Goal: Task Accomplishment & Management: Manage account settings

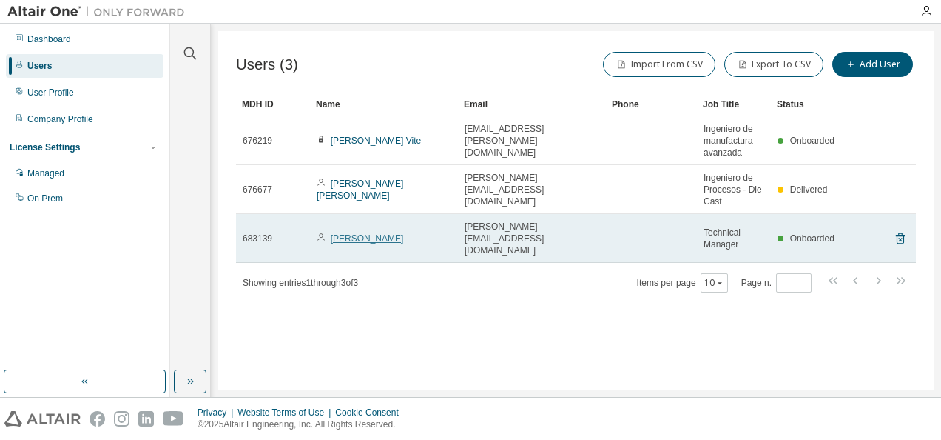
click at [343, 235] on link "[PERSON_NAME]" at bounding box center [367, 238] width 73 height 10
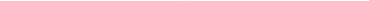
scroll to position [11, 0]
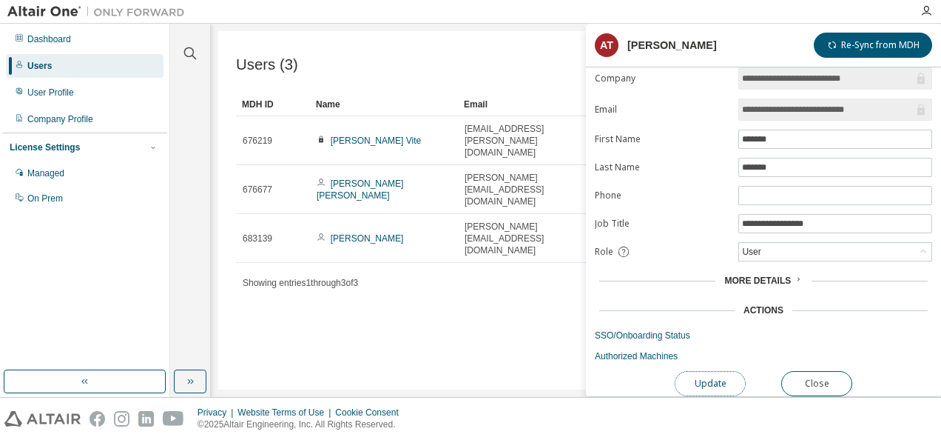
click at [710, 374] on button "Update" at bounding box center [710, 383] width 71 height 25
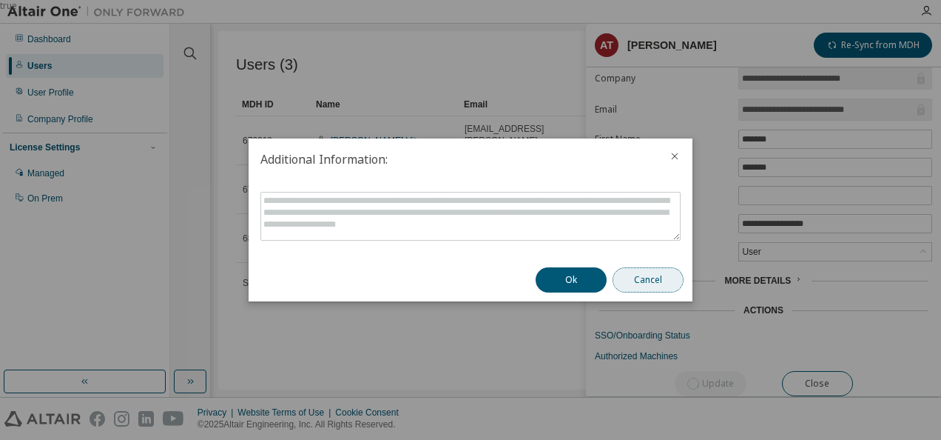
click at [642, 271] on button "Cancel" at bounding box center [648, 279] width 71 height 25
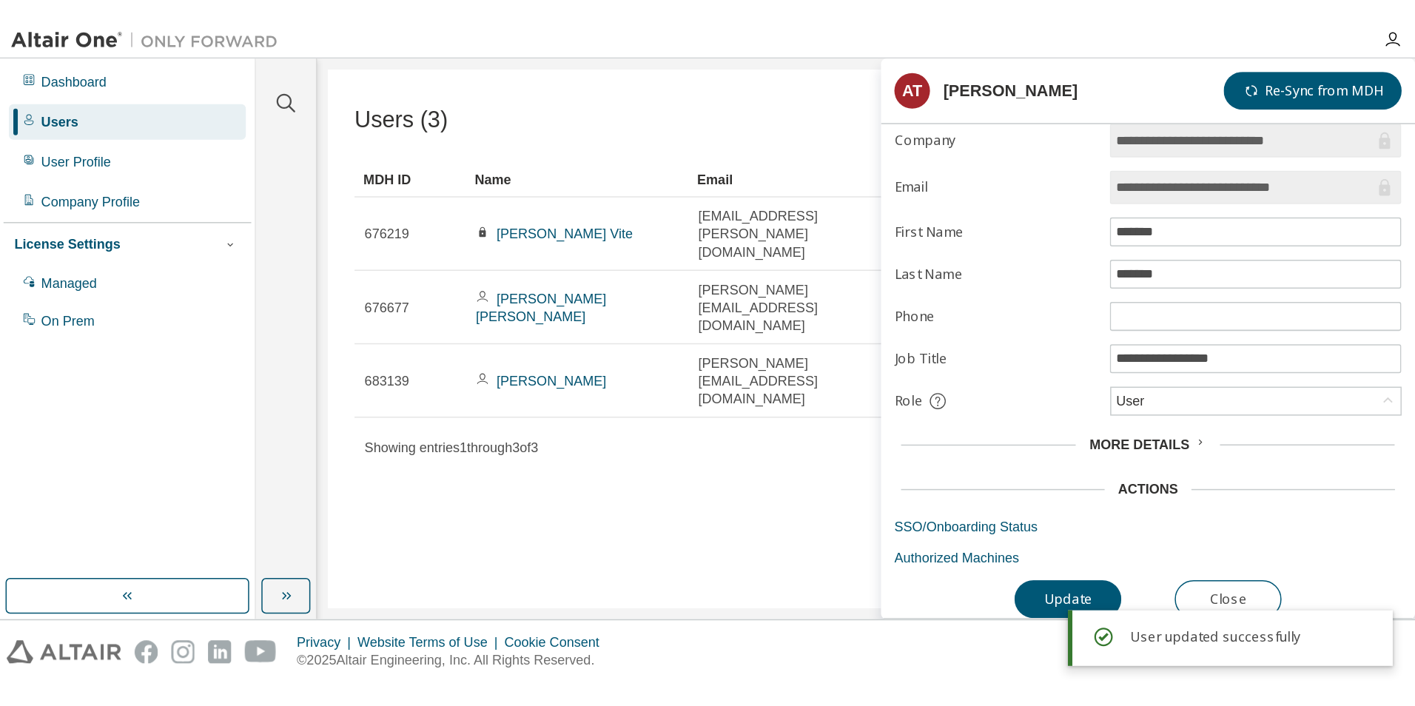
scroll to position [0, 0]
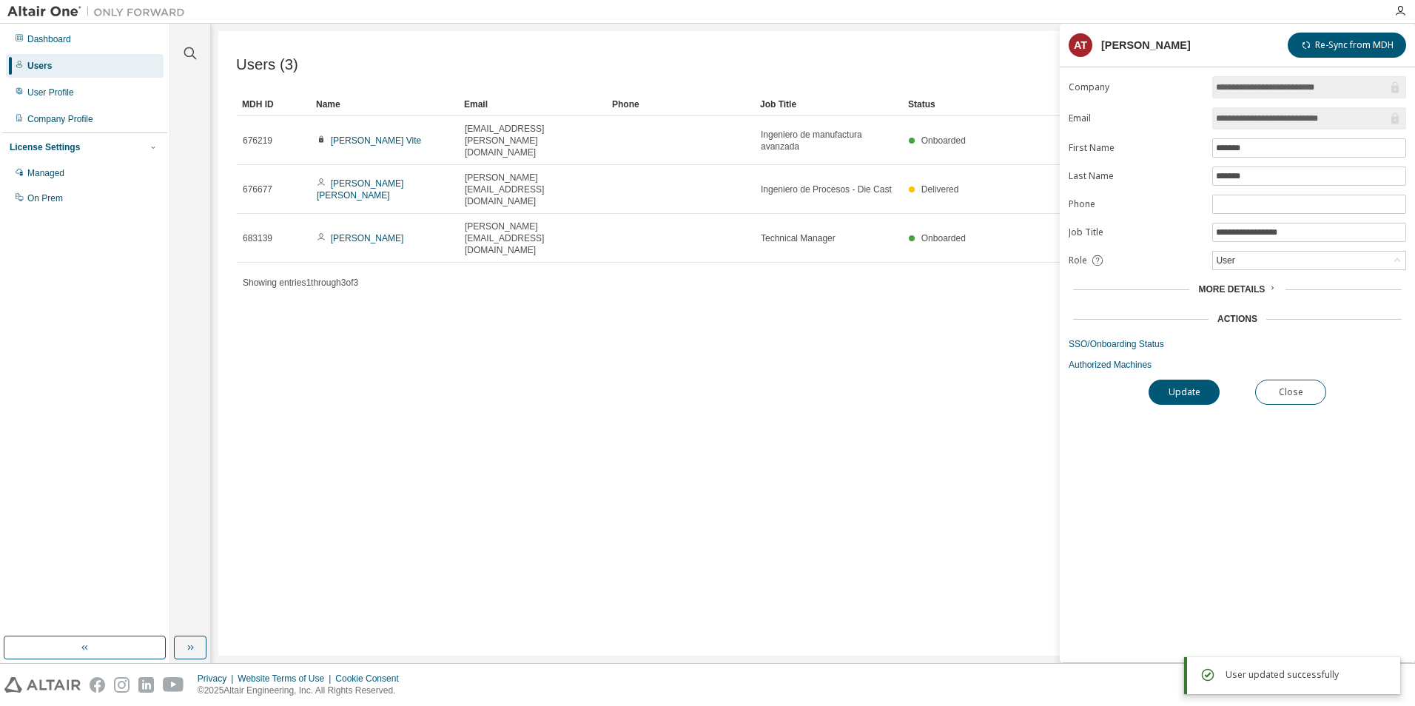
click at [795, 439] on div "Users (3) Import From CSV Export To CSV Add User Clear Load Save Save As Field …" at bounding box center [812, 343] width 1189 height 625
click at [941, 287] on span "More Details" at bounding box center [1231, 289] width 67 height 10
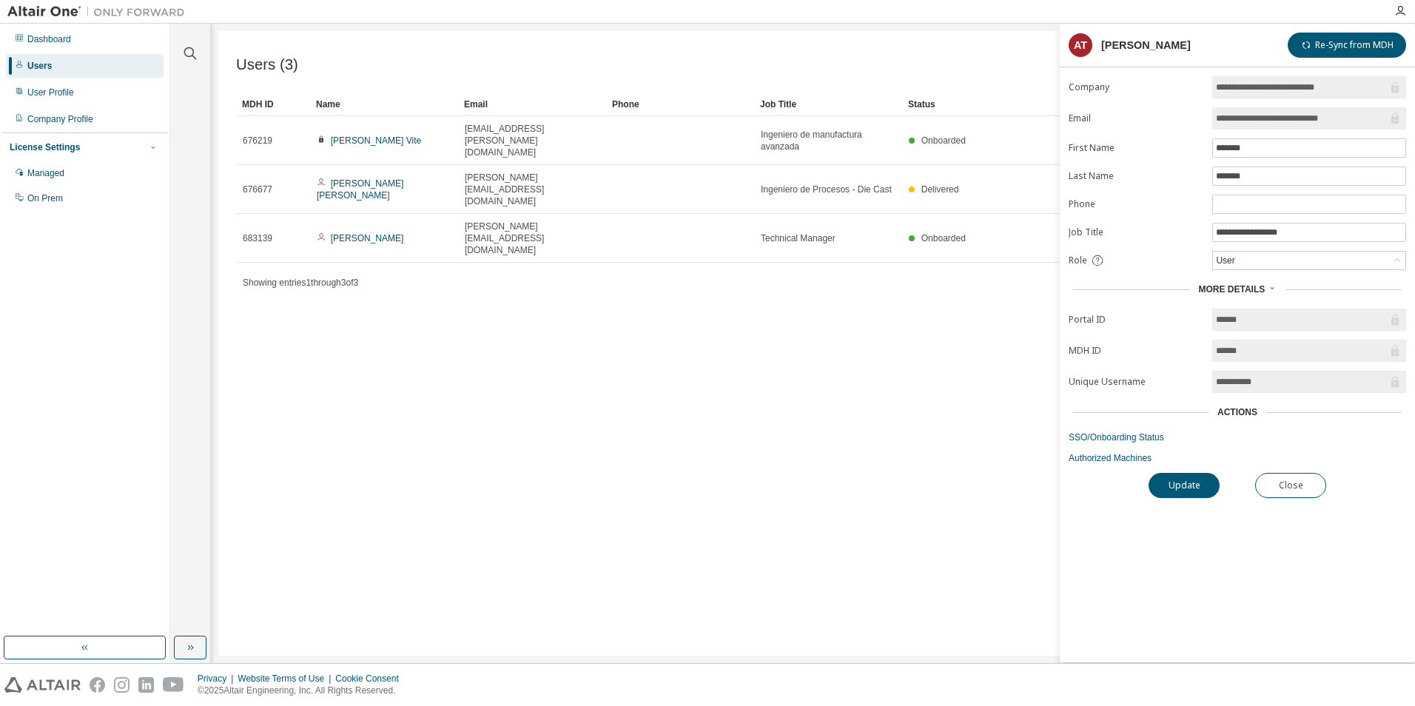
click at [941, 287] on span "More Details" at bounding box center [1231, 289] width 67 height 10
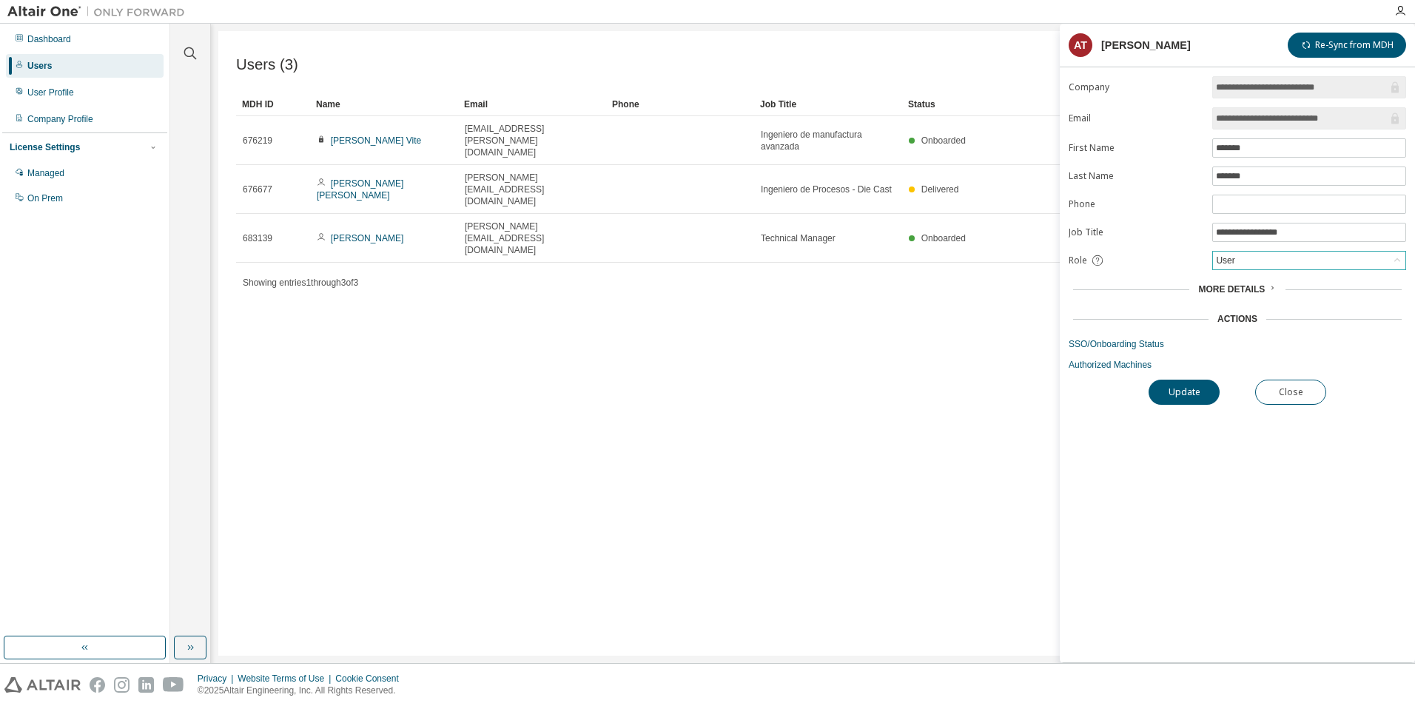
click at [941, 258] on div "User" at bounding box center [1309, 261] width 192 height 18
click at [941, 278] on li "Admin" at bounding box center [1308, 279] width 189 height 19
click at [941, 395] on button "Update" at bounding box center [1183, 392] width 71 height 25
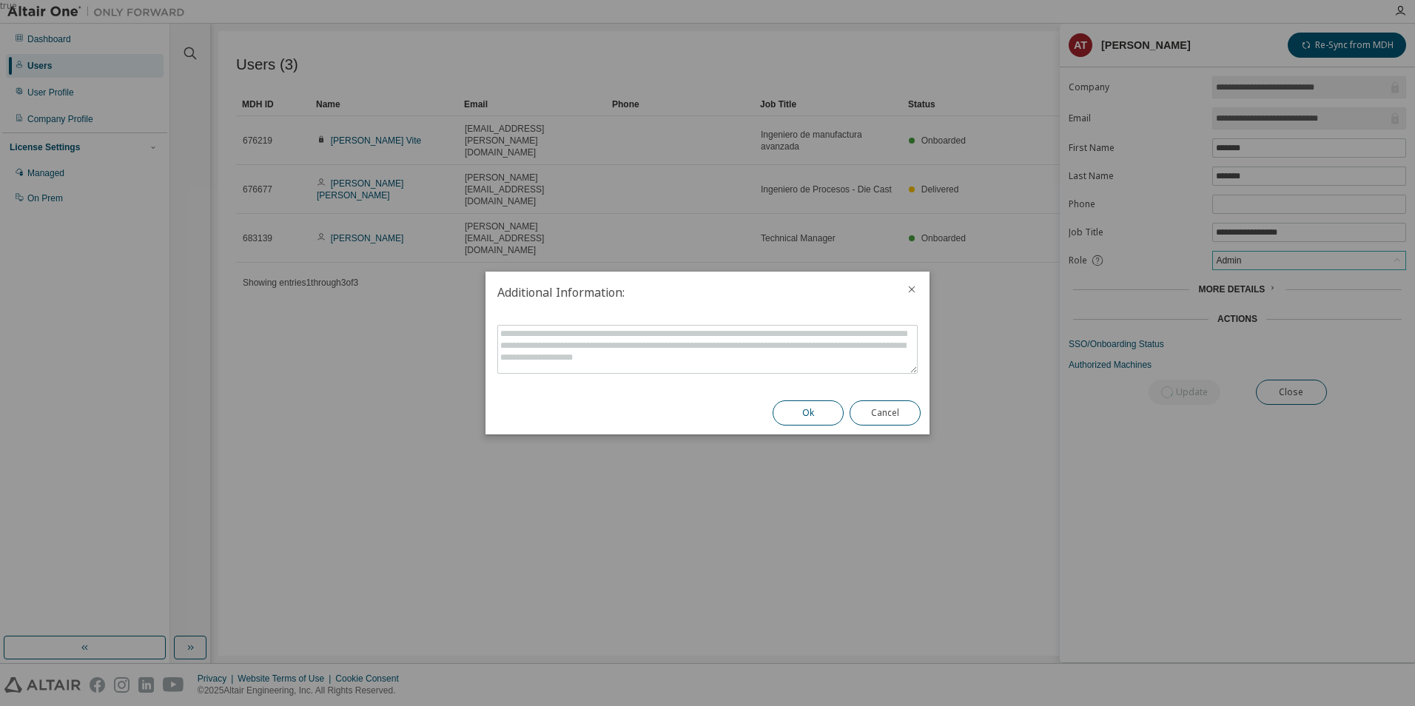
click at [814, 417] on button "Ok" at bounding box center [808, 412] width 71 height 25
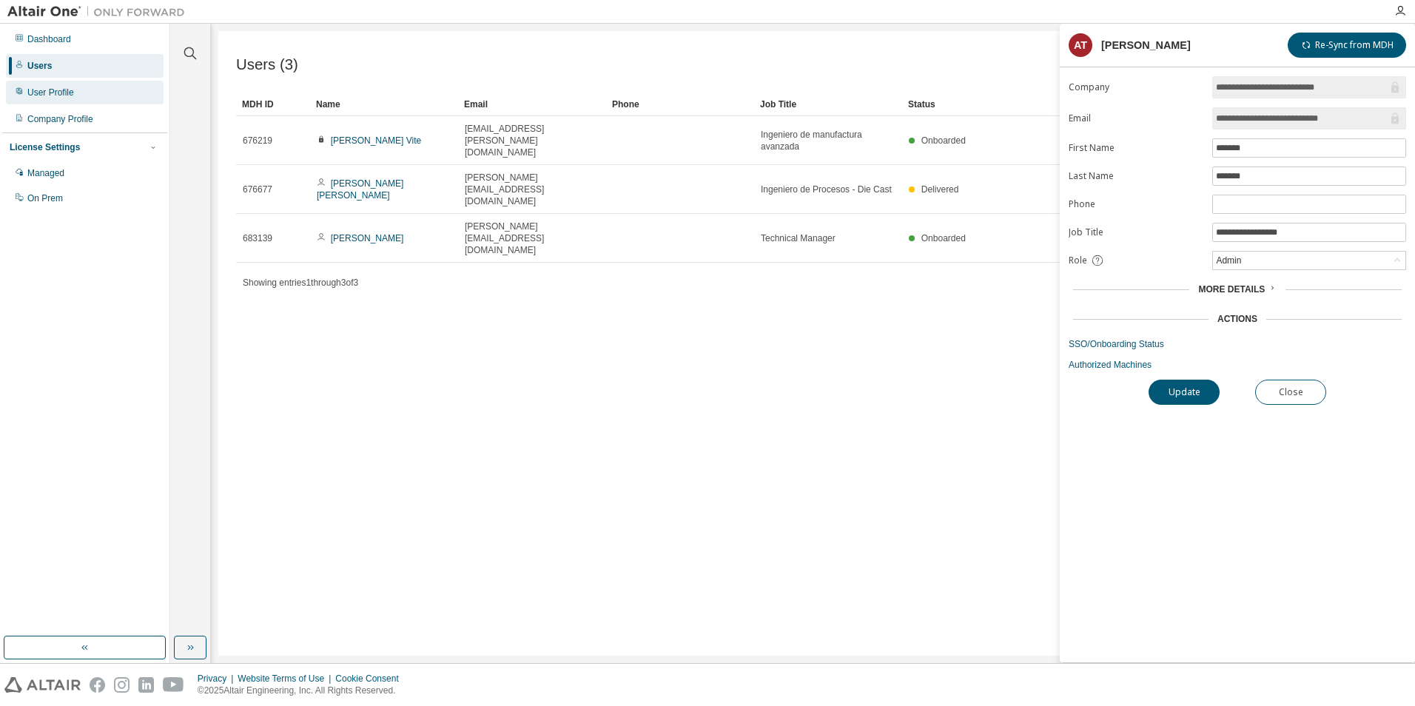
click at [68, 92] on div "User Profile" at bounding box center [50, 93] width 47 height 12
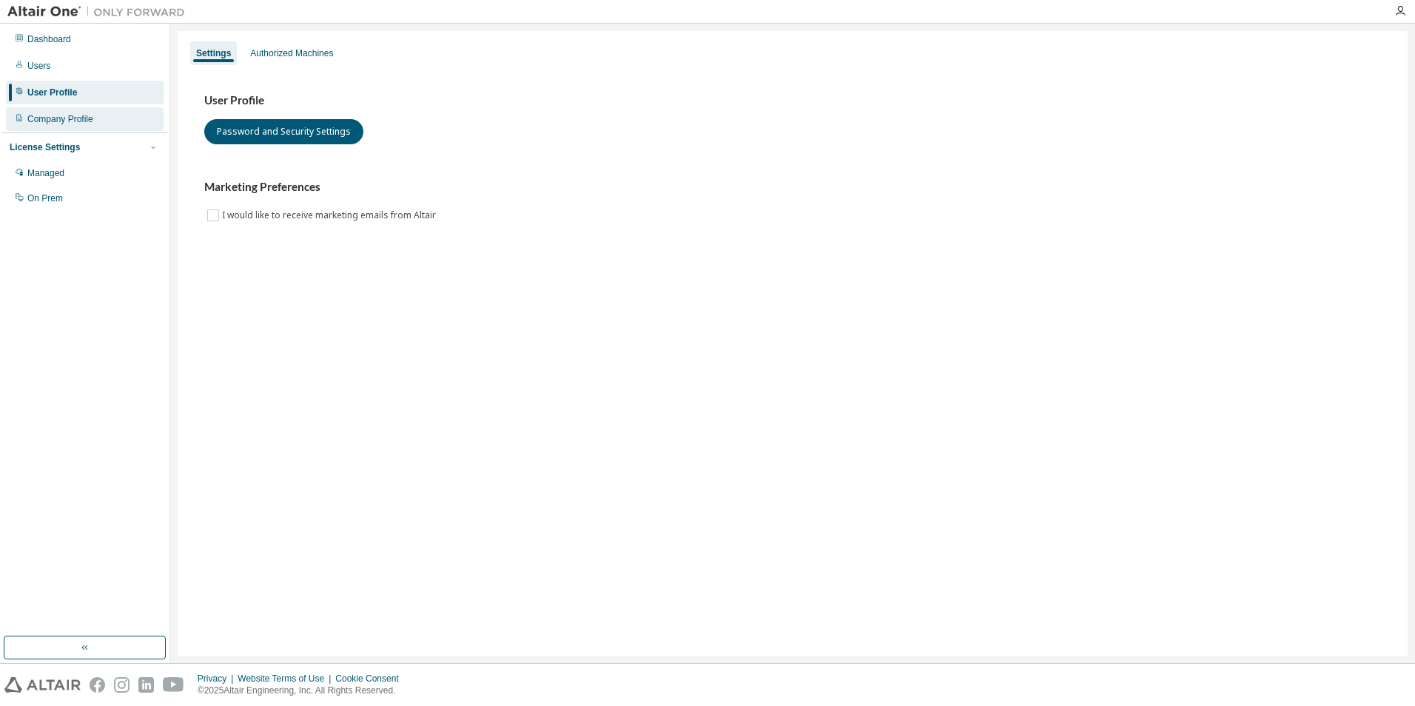
click at [69, 115] on div "Company Profile" at bounding box center [60, 119] width 66 height 12
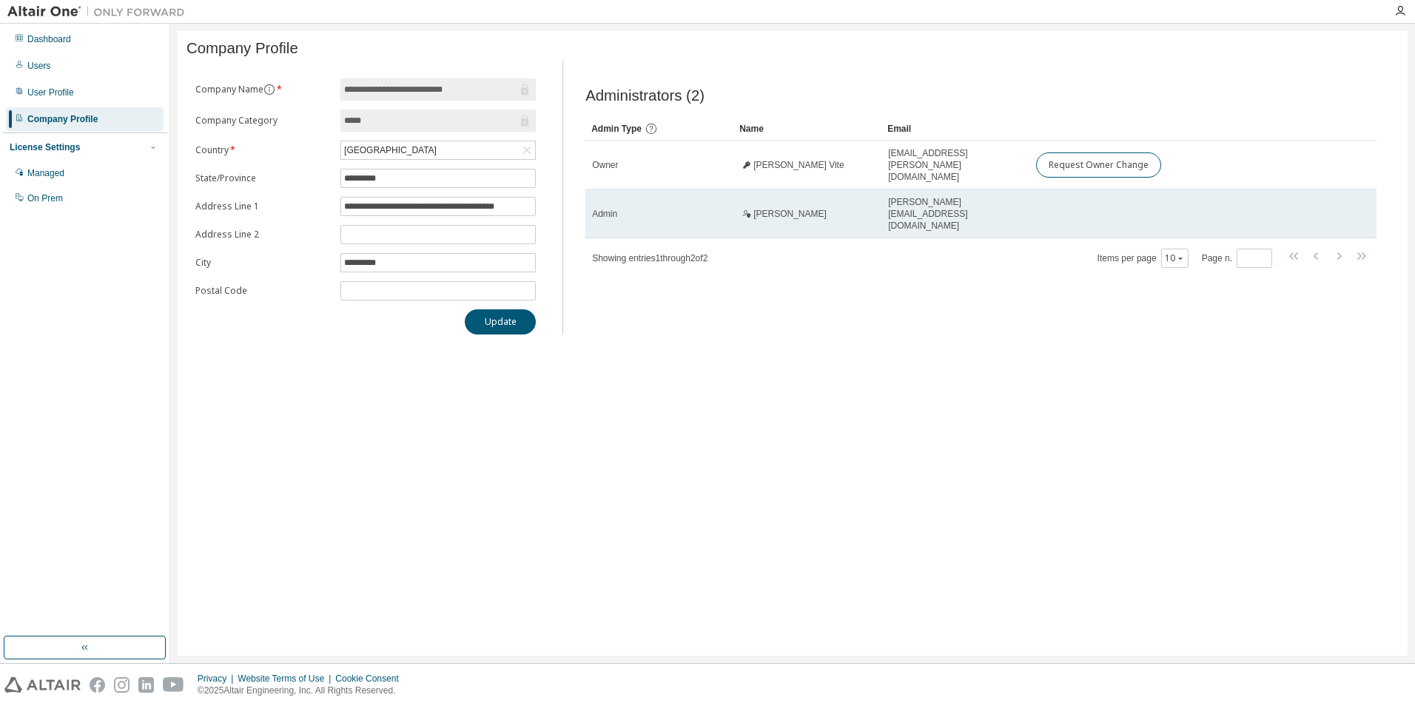
click at [806, 196] on td "[PERSON_NAME]" at bounding box center [807, 213] width 148 height 49
drag, startPoint x: 806, startPoint y: 196, endPoint x: 773, endPoint y: 203, distance: 34.1
click at [773, 208] on span "[PERSON_NAME]" at bounding box center [789, 214] width 73 height 12
click at [759, 208] on span "[PERSON_NAME]" at bounding box center [789, 214] width 73 height 12
click at [608, 208] on span "Admin" at bounding box center [604, 214] width 25 height 12
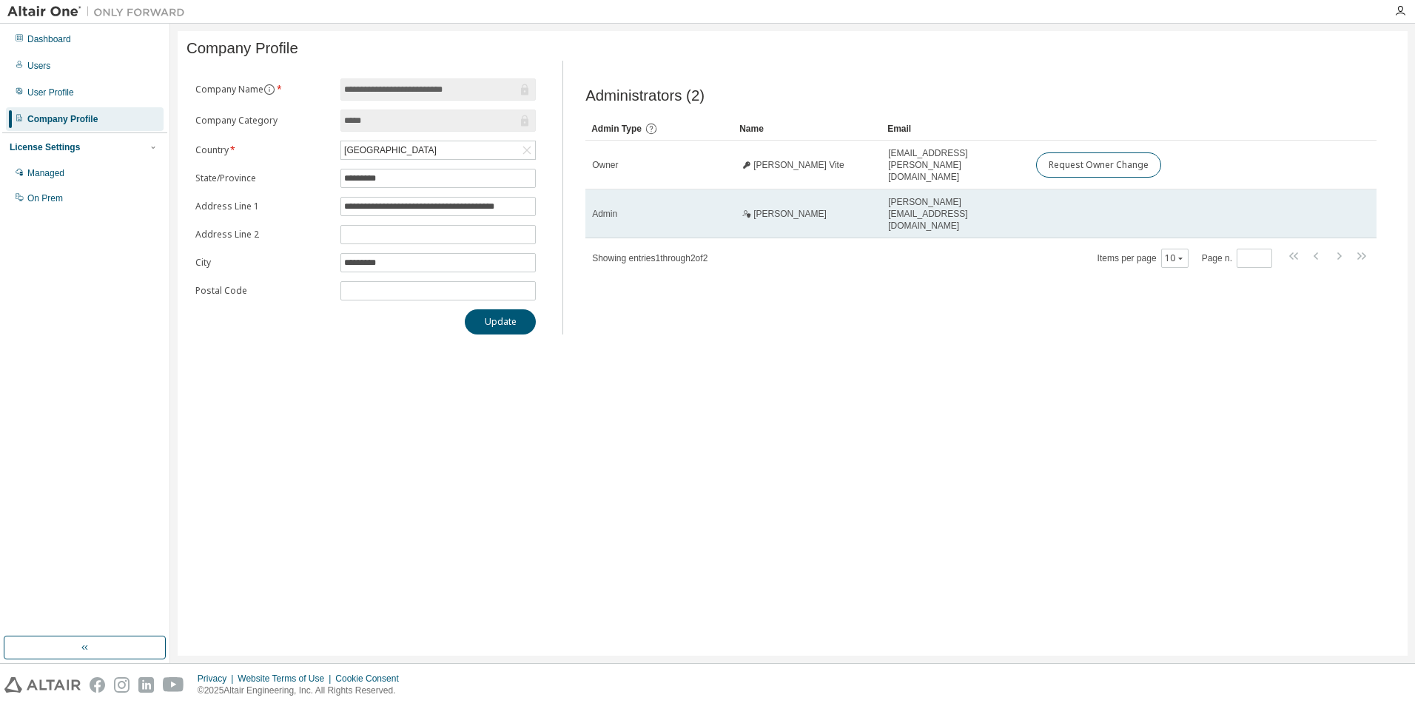
click at [767, 208] on span "[PERSON_NAME]" at bounding box center [789, 214] width 73 height 12
click at [941, 200] on span "[PERSON_NAME][EMAIL_ADDRESS][DOMAIN_NAME]" at bounding box center [955, 214] width 135 height 36
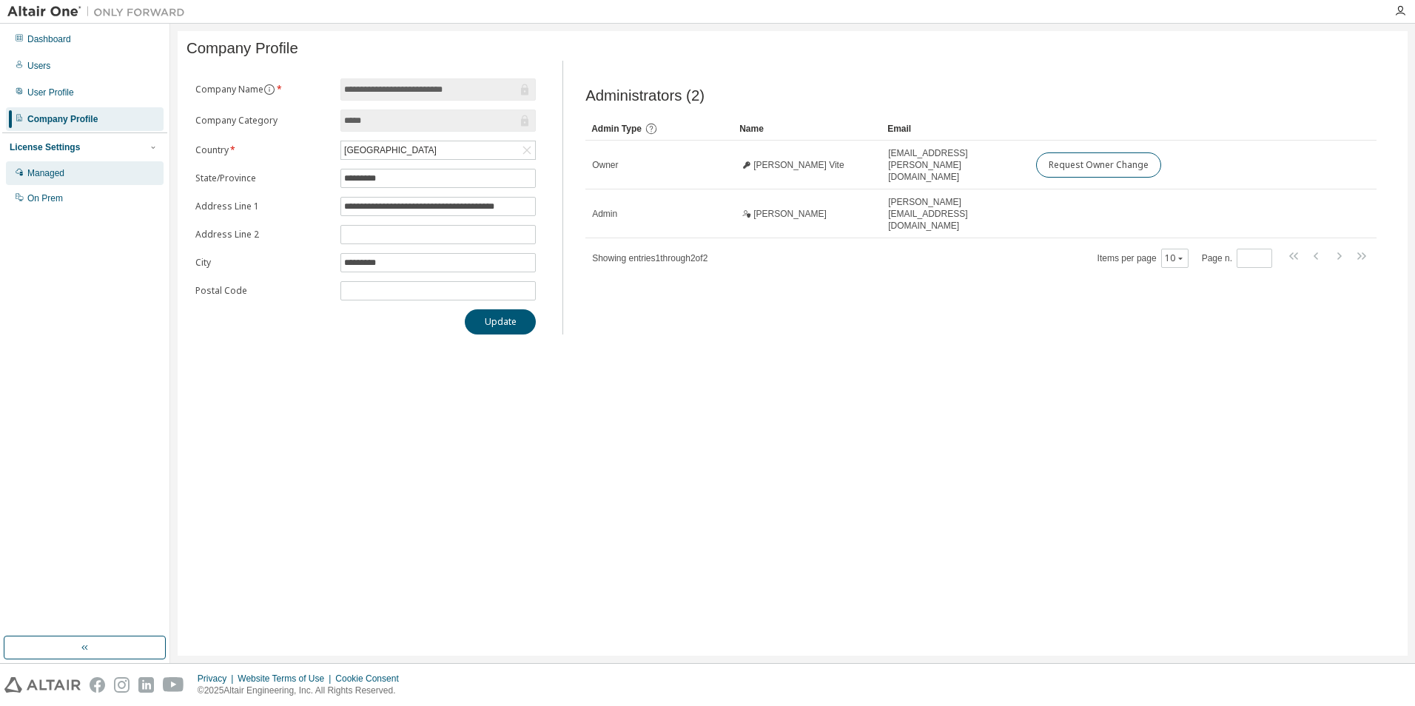
click at [95, 170] on div "Managed" at bounding box center [85, 173] width 158 height 24
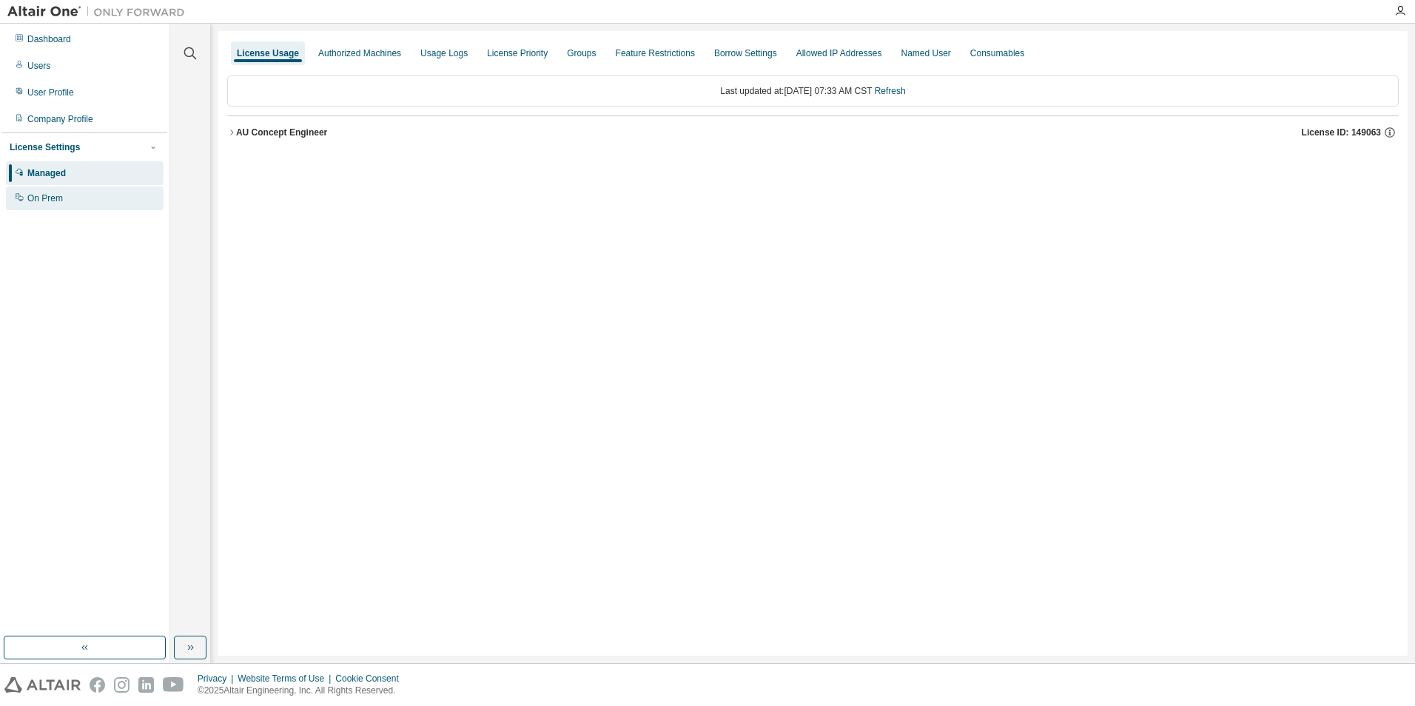
click at [62, 192] on div "On Prem" at bounding box center [85, 198] width 158 height 24
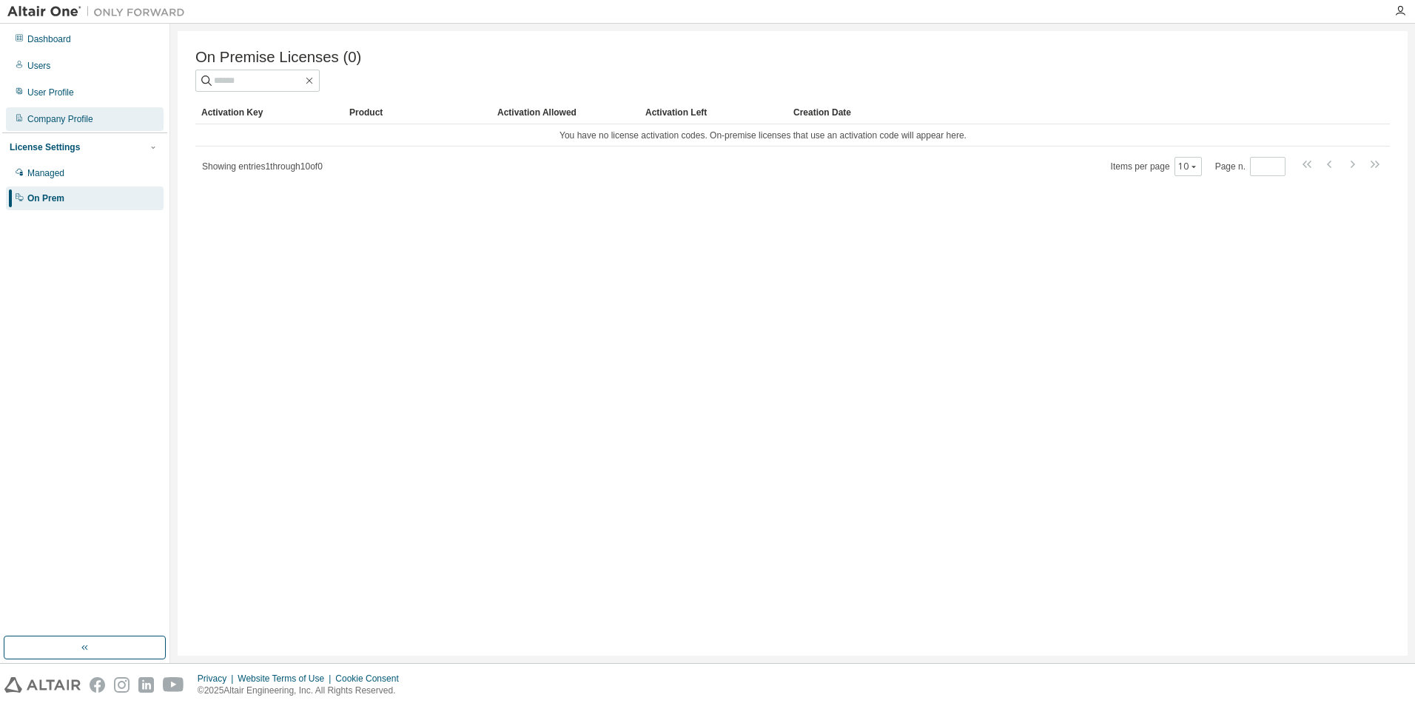
click at [50, 114] on div "Company Profile" at bounding box center [60, 119] width 66 height 12
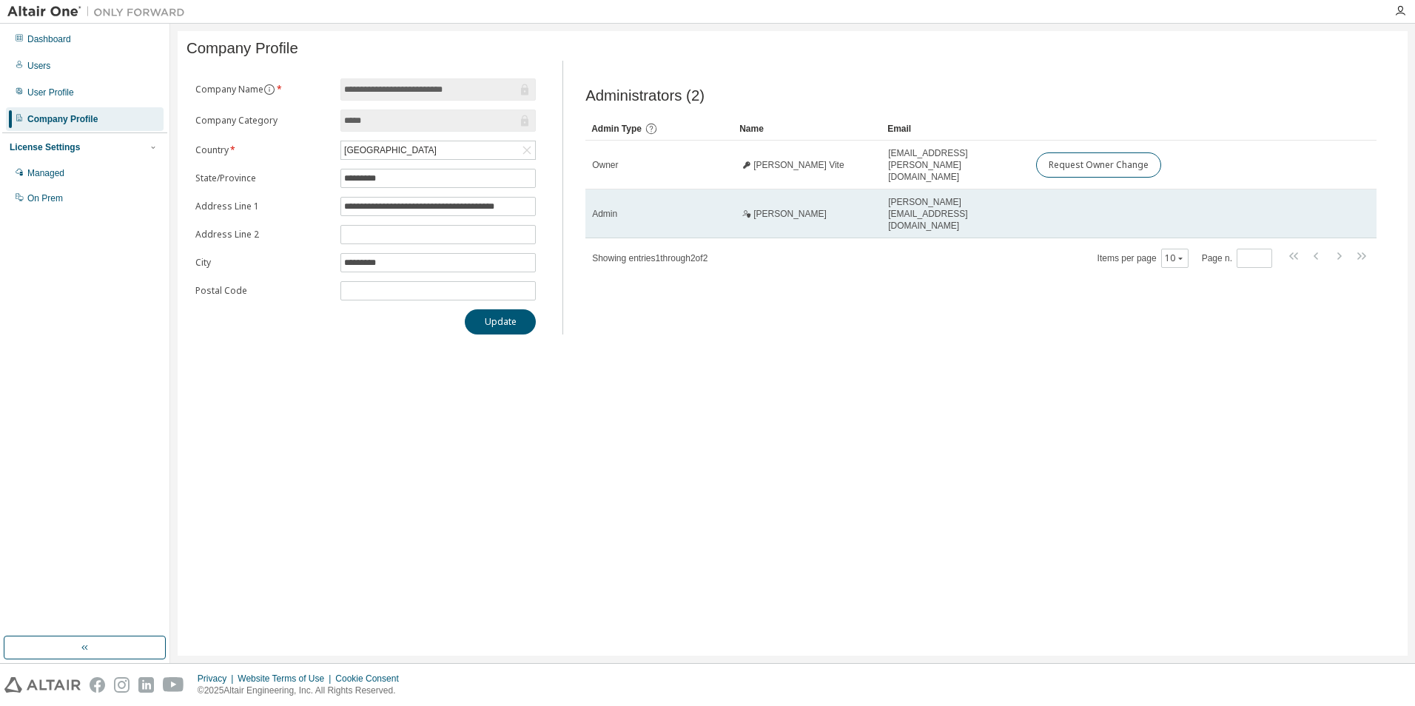
click at [847, 208] on div "[PERSON_NAME]" at bounding box center [807, 214] width 135 height 12
click at [788, 208] on span "[PERSON_NAME]" at bounding box center [789, 214] width 73 height 12
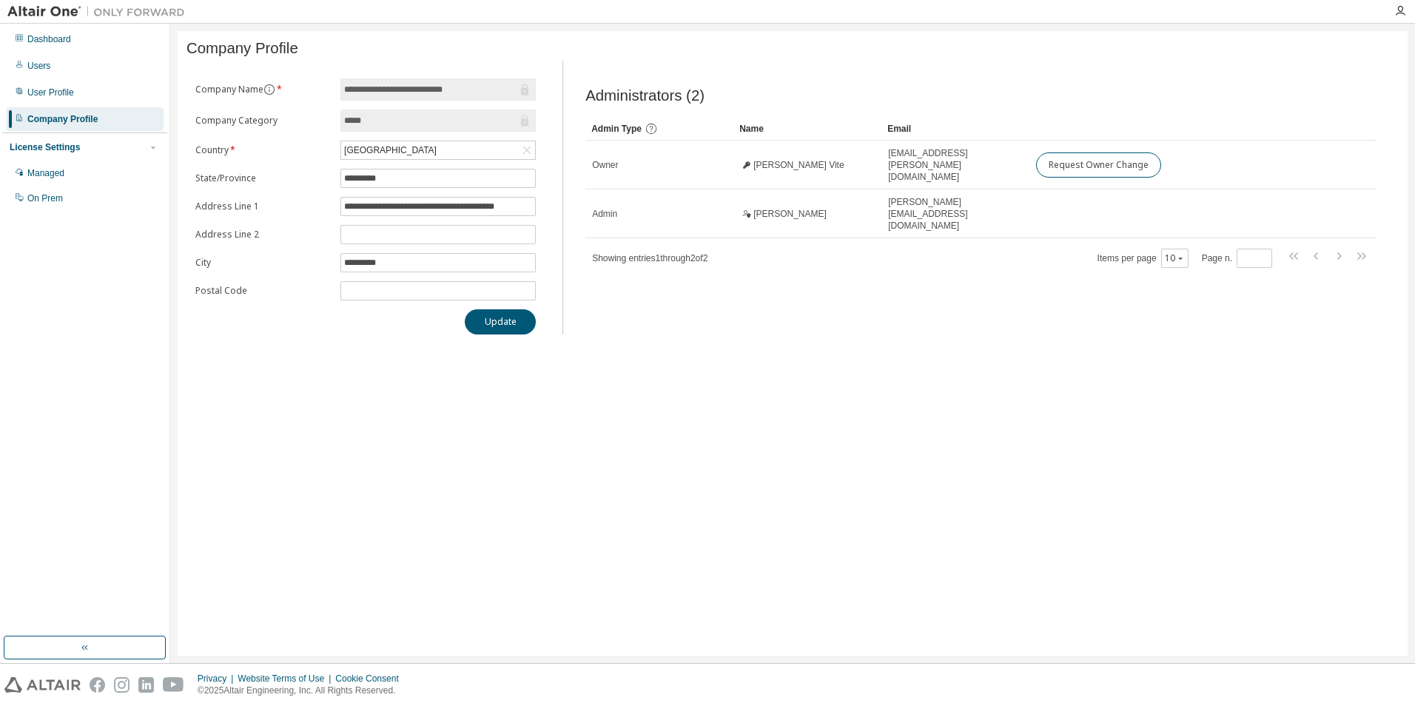
drag, startPoint x: 788, startPoint y: 202, endPoint x: 823, endPoint y: 316, distance: 119.1
click at [820, 314] on div "Administrators (2) Clear Load Save Save As Field Operator Value Select filter S…" at bounding box center [981, 202] width 827 height 265
click at [42, 98] on div "User Profile" at bounding box center [50, 93] width 47 height 12
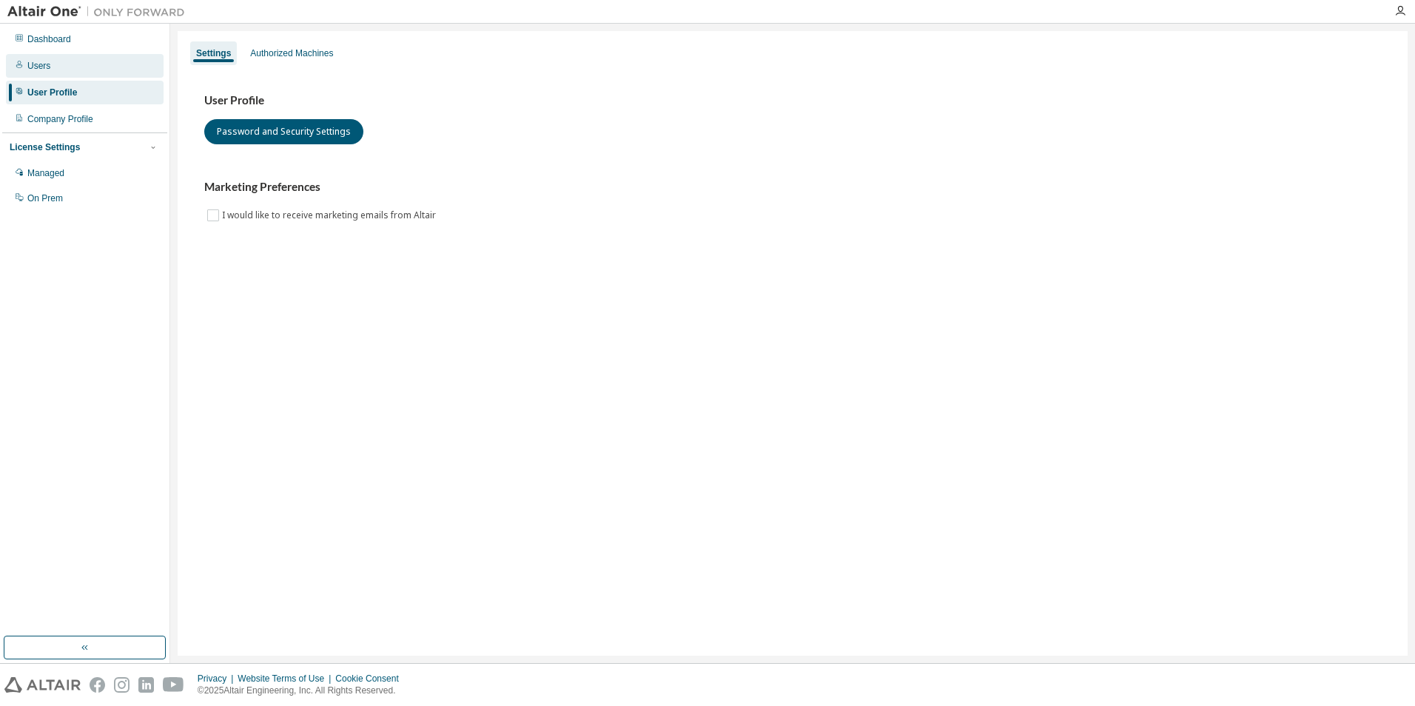
click at [48, 70] on div "Users" at bounding box center [38, 66] width 23 height 12
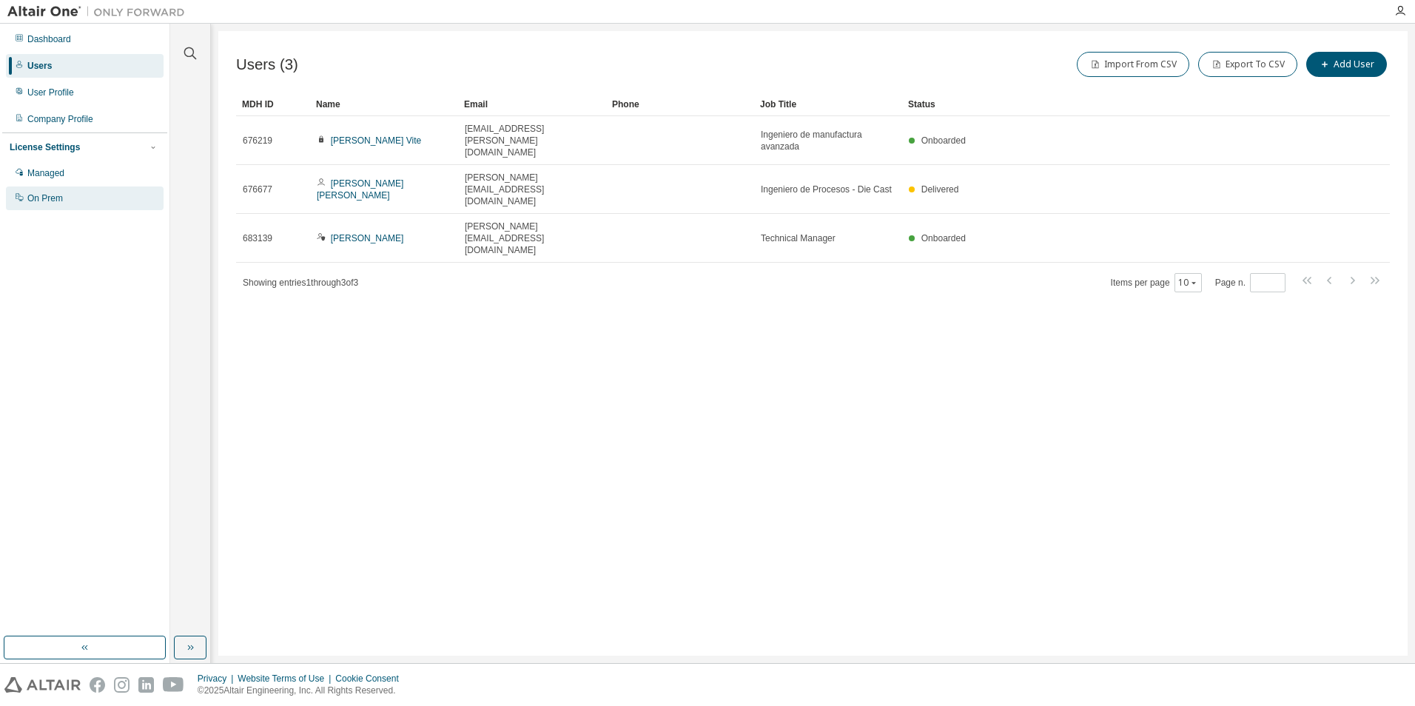
click at [48, 195] on div "On Prem" at bounding box center [45, 198] width 36 height 12
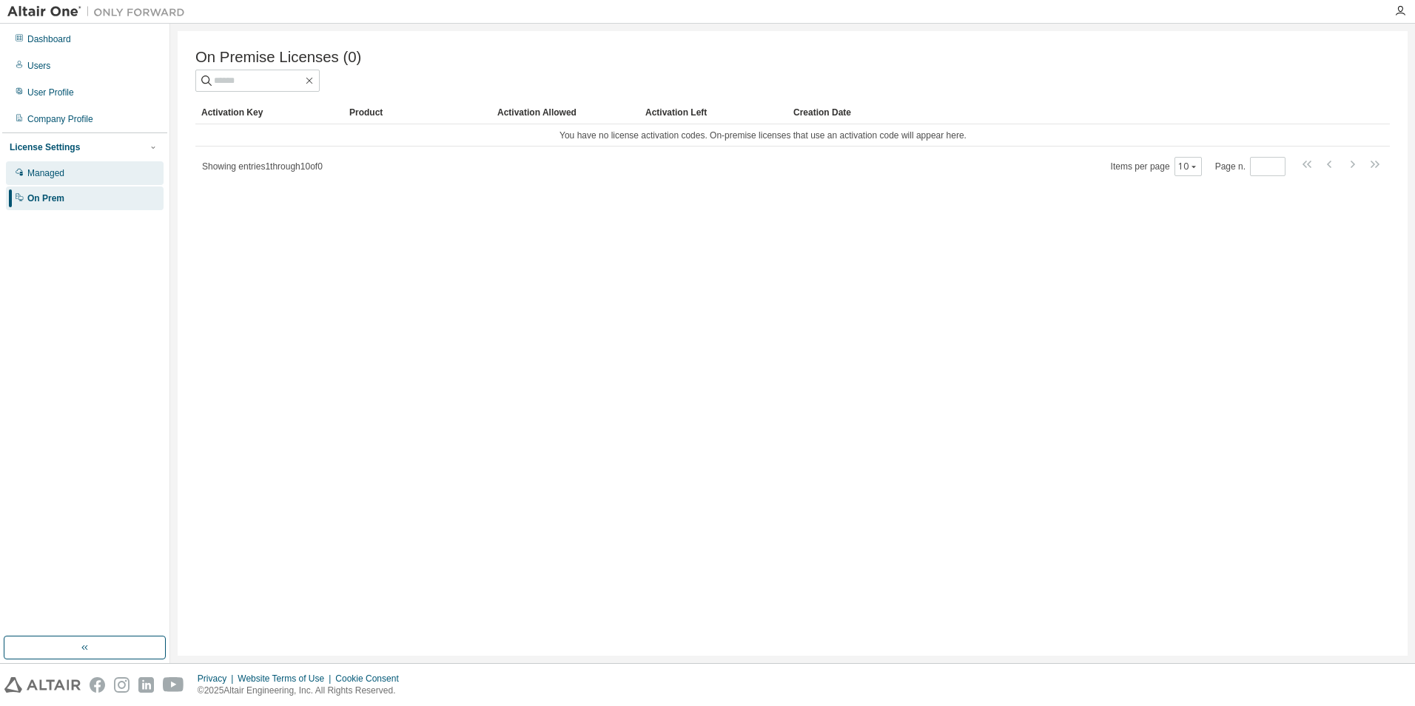
click at [46, 181] on div "Managed" at bounding box center [85, 173] width 158 height 24
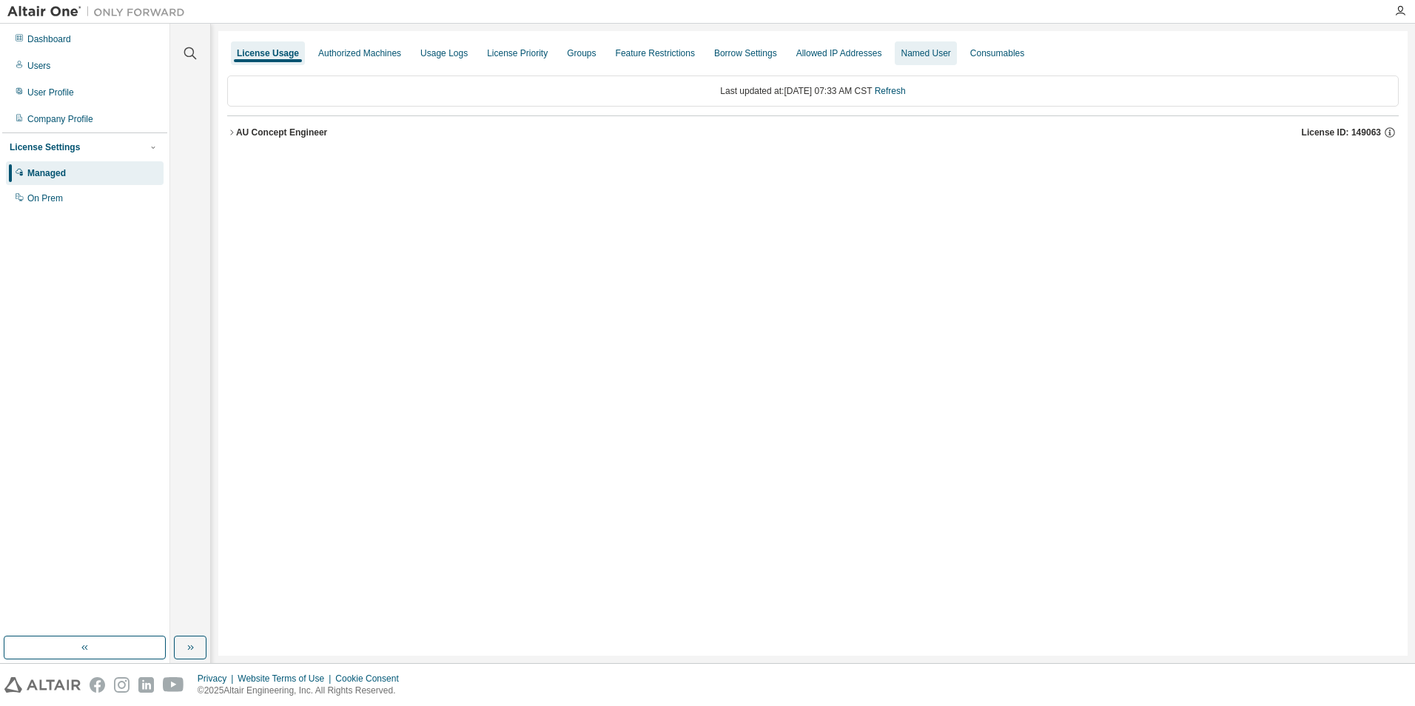
click at [915, 58] on div "Named User" at bounding box center [926, 53] width 50 height 12
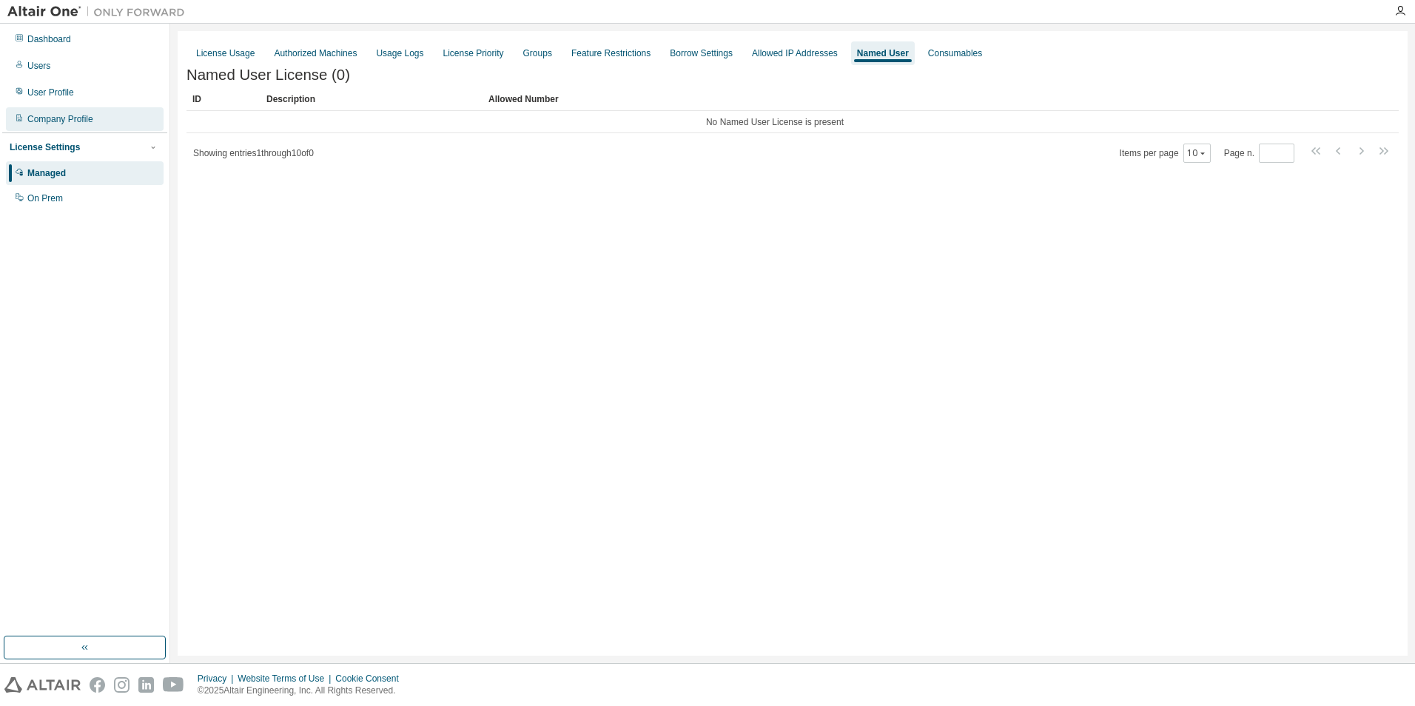
click at [43, 121] on div "Company Profile" at bounding box center [60, 119] width 66 height 12
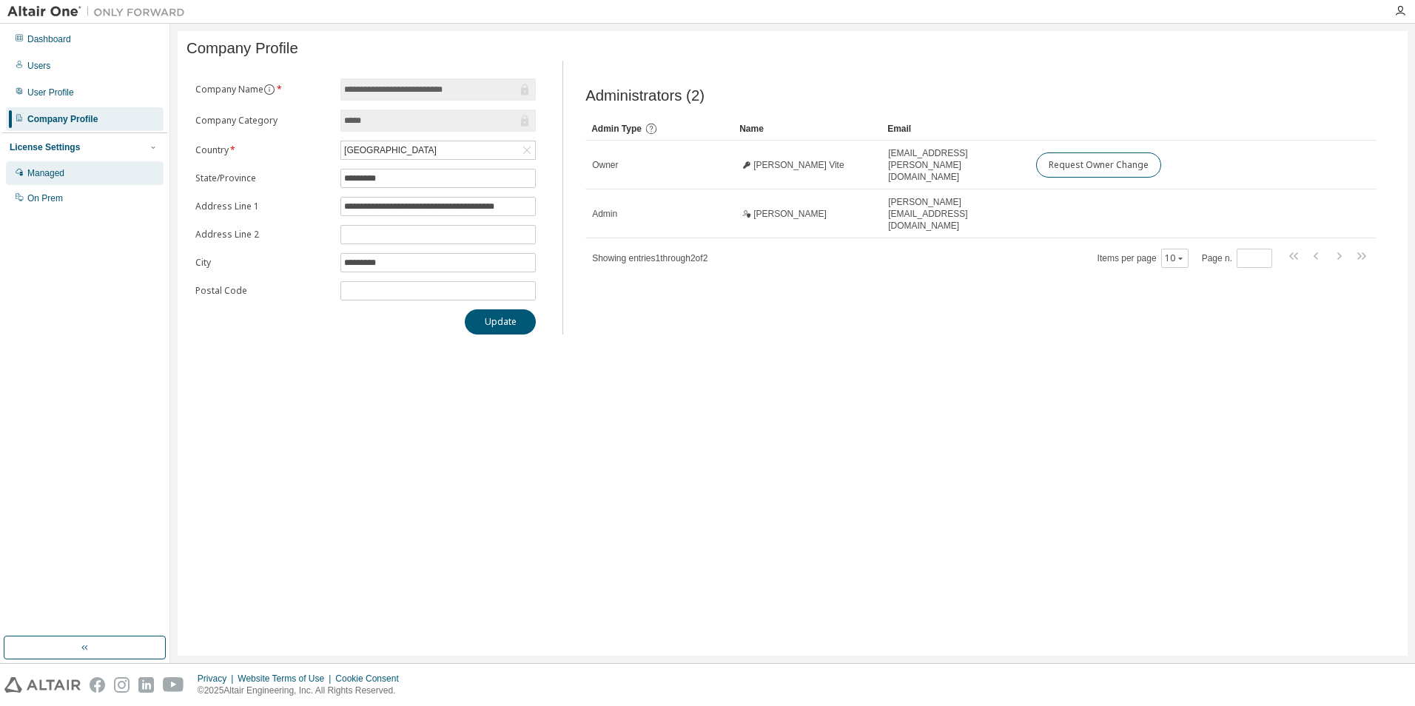
click at [37, 167] on div "Managed" at bounding box center [85, 173] width 158 height 24
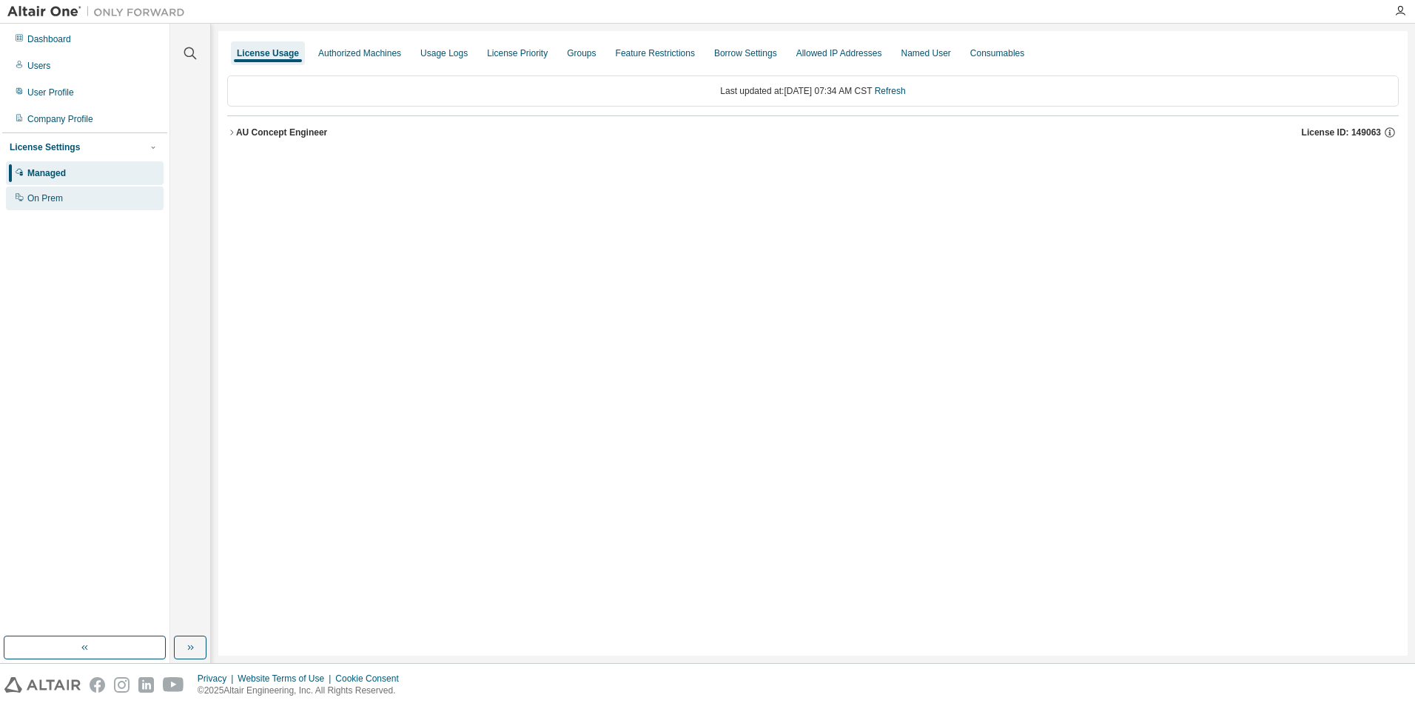
click at [39, 207] on div "On Prem" at bounding box center [85, 198] width 158 height 24
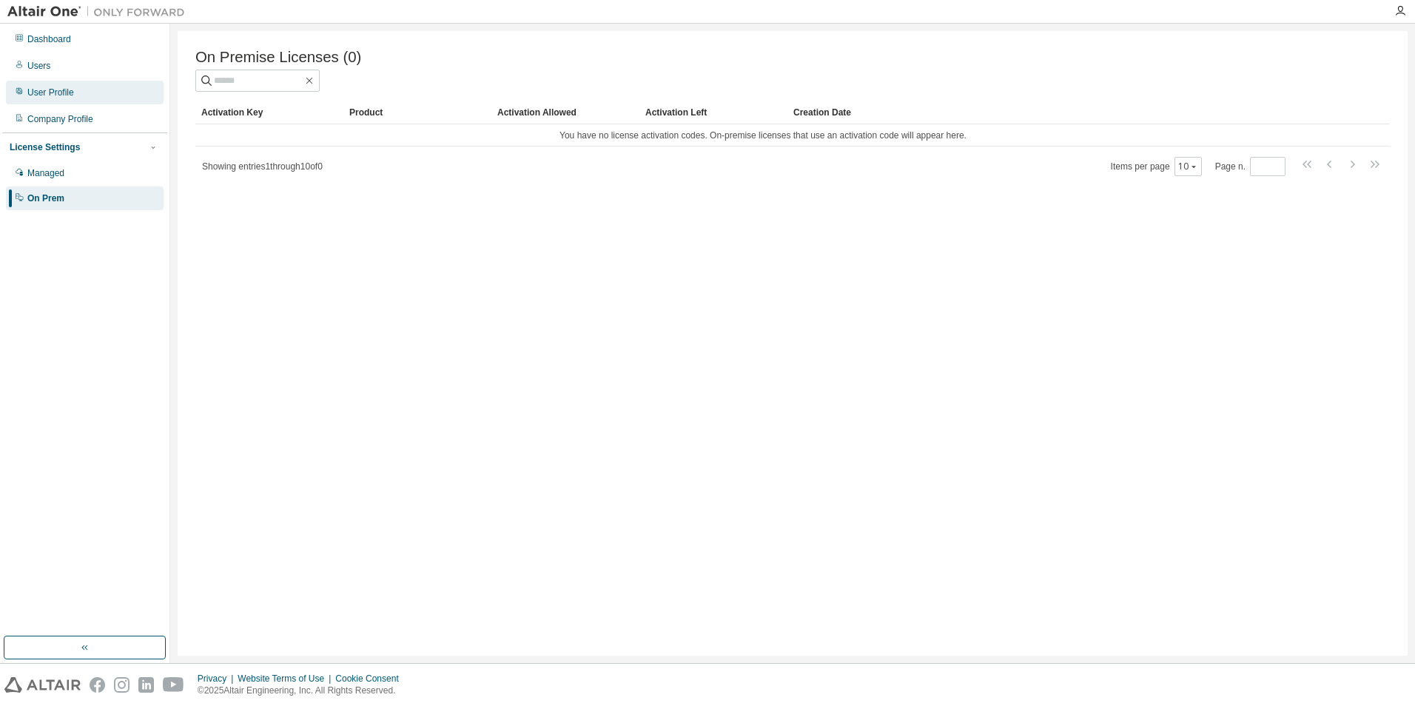
click at [51, 87] on div "User Profile" at bounding box center [50, 93] width 47 height 12
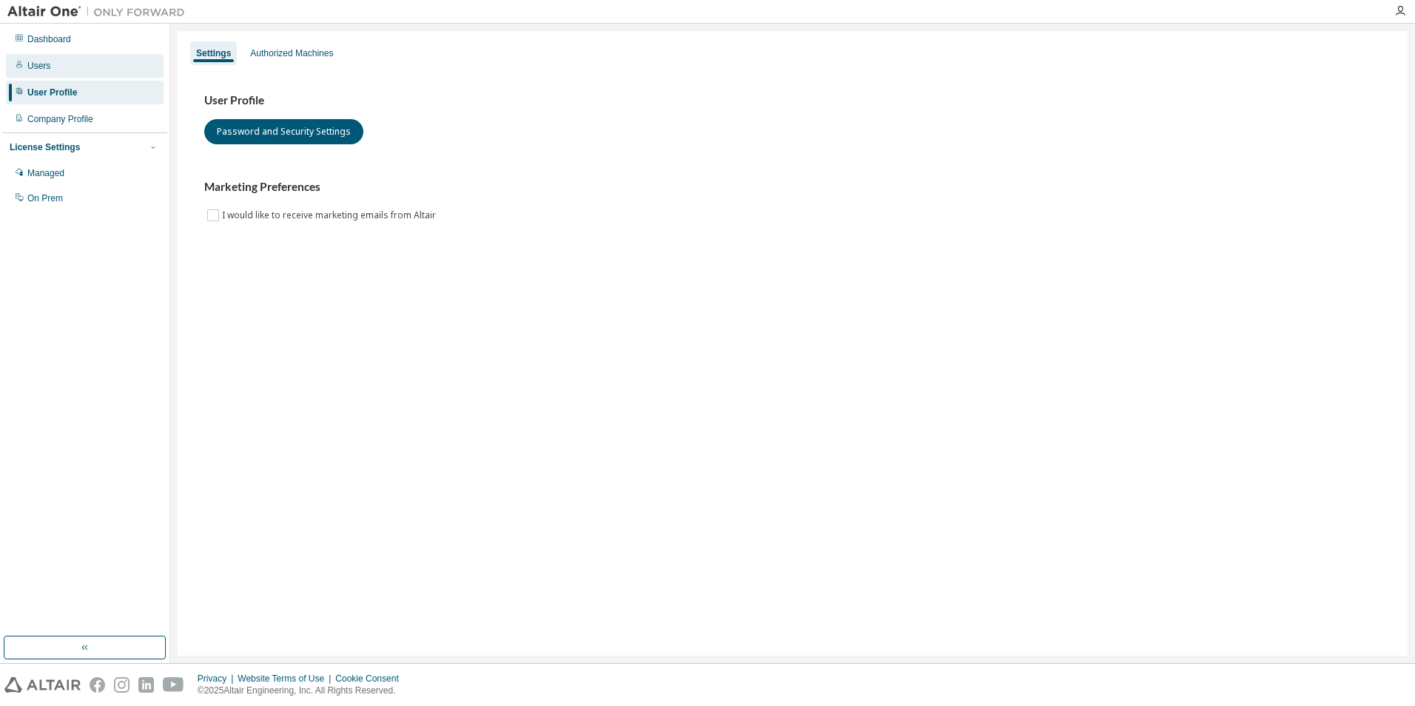
click at [50, 72] on div "Users" at bounding box center [85, 66] width 158 height 24
